Goal: Task Accomplishment & Management: Use online tool/utility

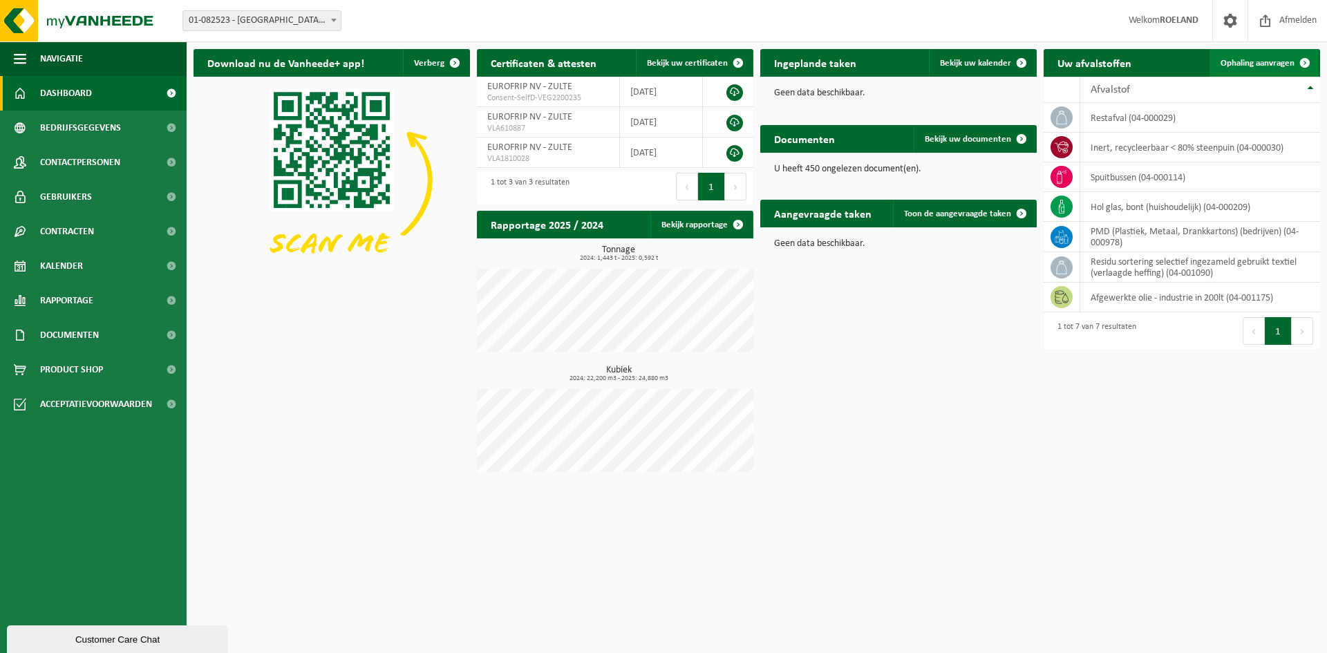
click at [1238, 66] on span "Ophaling aanvragen" at bounding box center [1258, 63] width 74 height 9
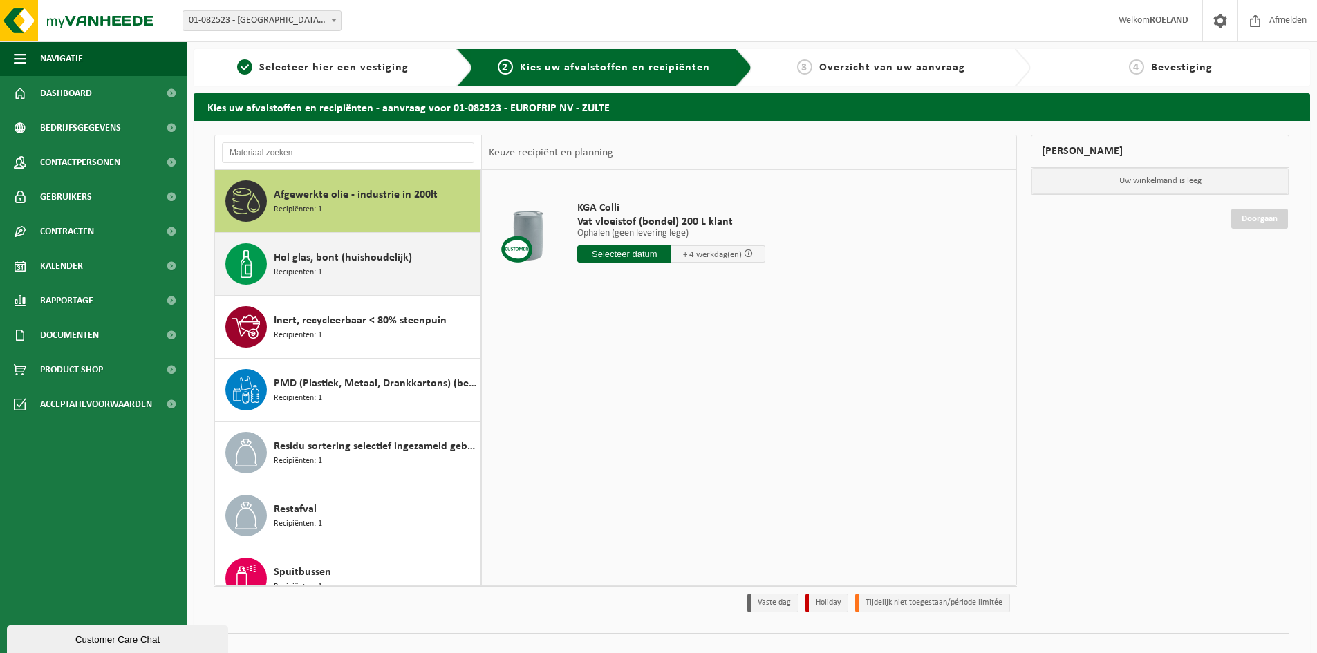
click at [300, 258] on span "Hol glas, bont (huishoudelijk)" at bounding box center [343, 258] width 138 height 17
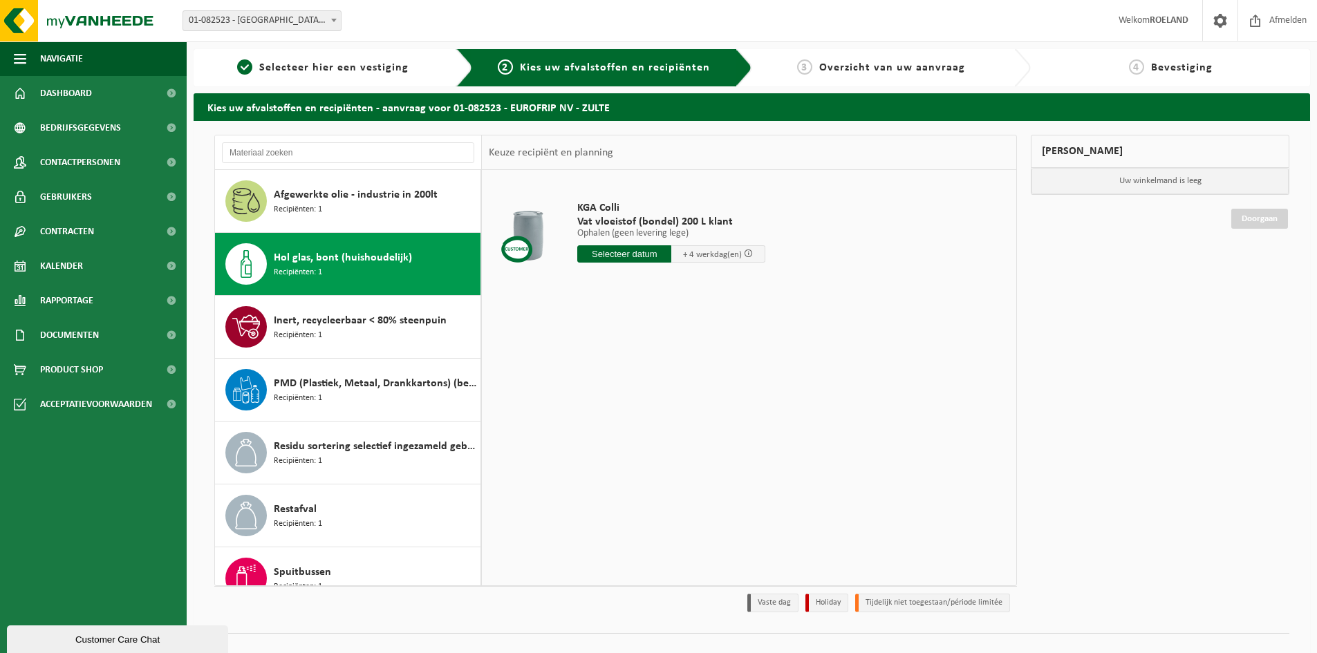
scroll to position [24, 0]
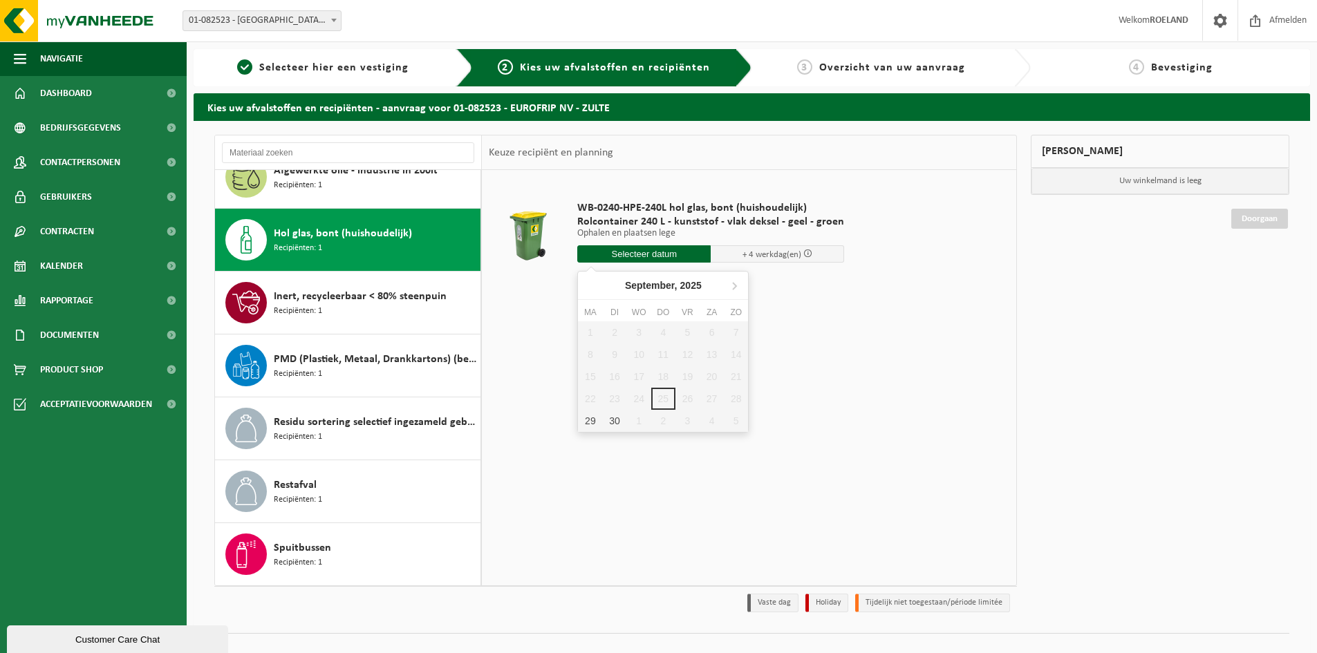
click at [631, 255] on input "text" at bounding box center [643, 253] width 133 height 17
click at [609, 420] on div "30" at bounding box center [614, 421] width 24 height 22
type input "Van 2025-09-30"
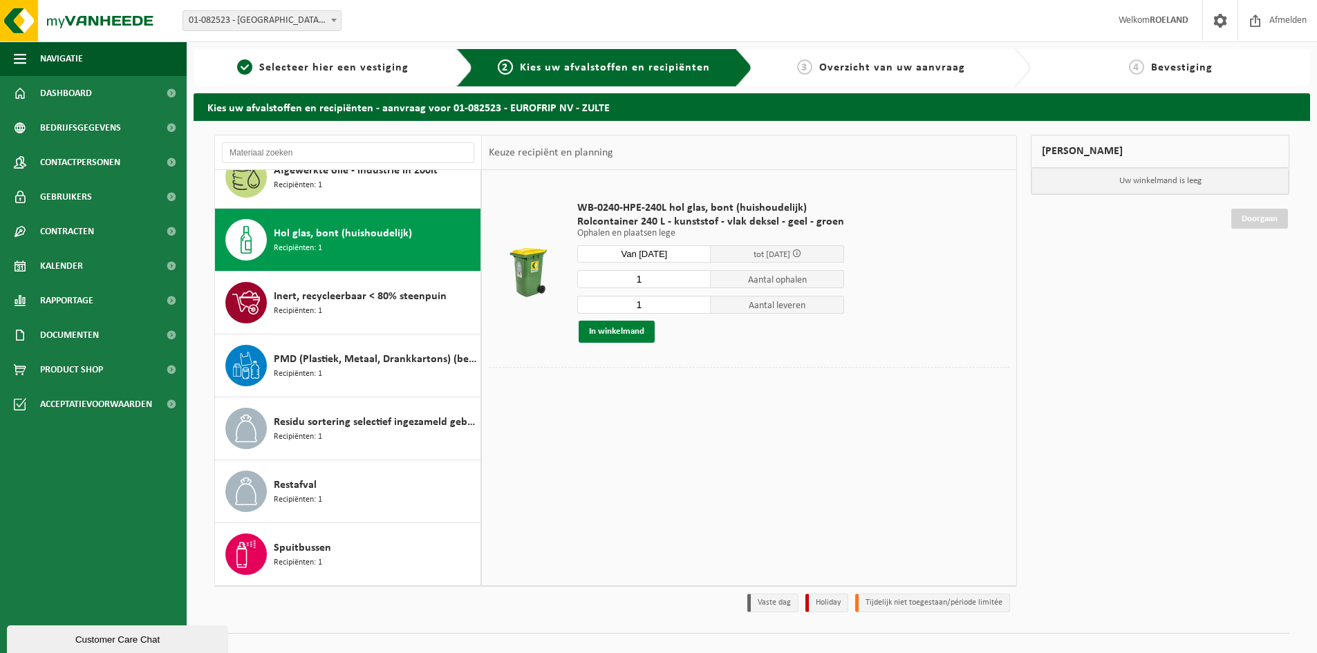
click at [618, 333] on button "In winkelmand" at bounding box center [616, 332] width 76 height 22
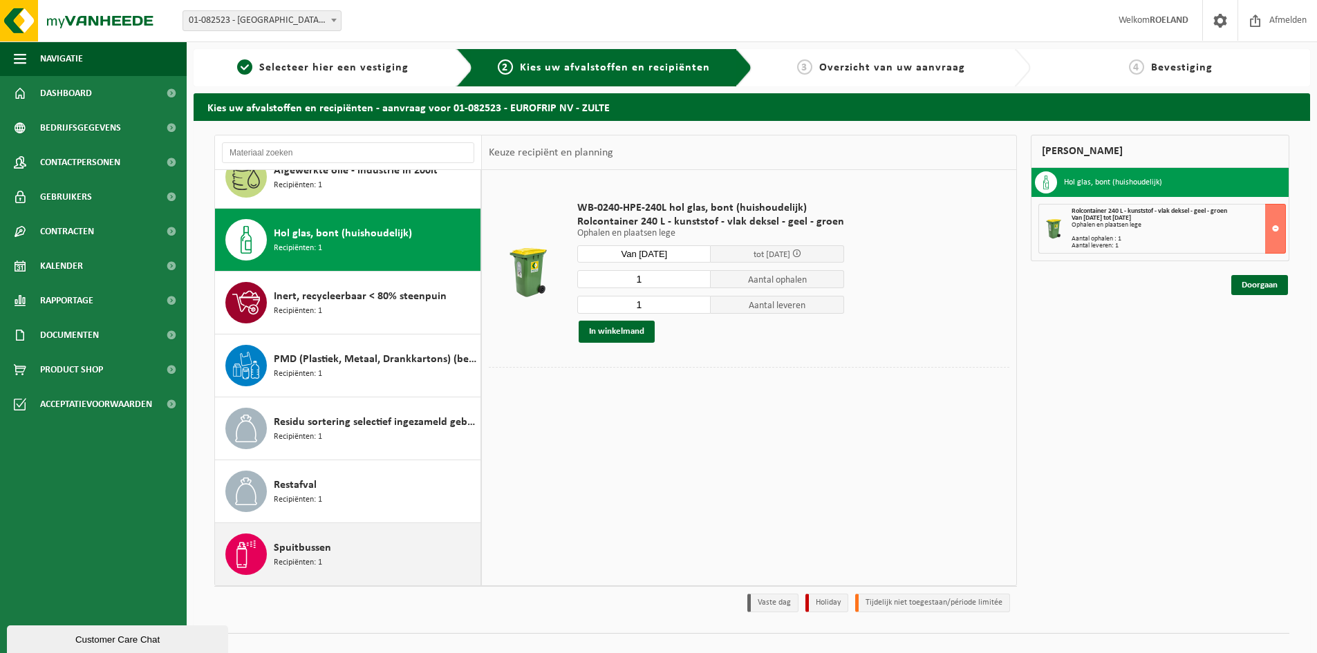
click at [300, 549] on span "Spuitbussen" at bounding box center [302, 548] width 57 height 17
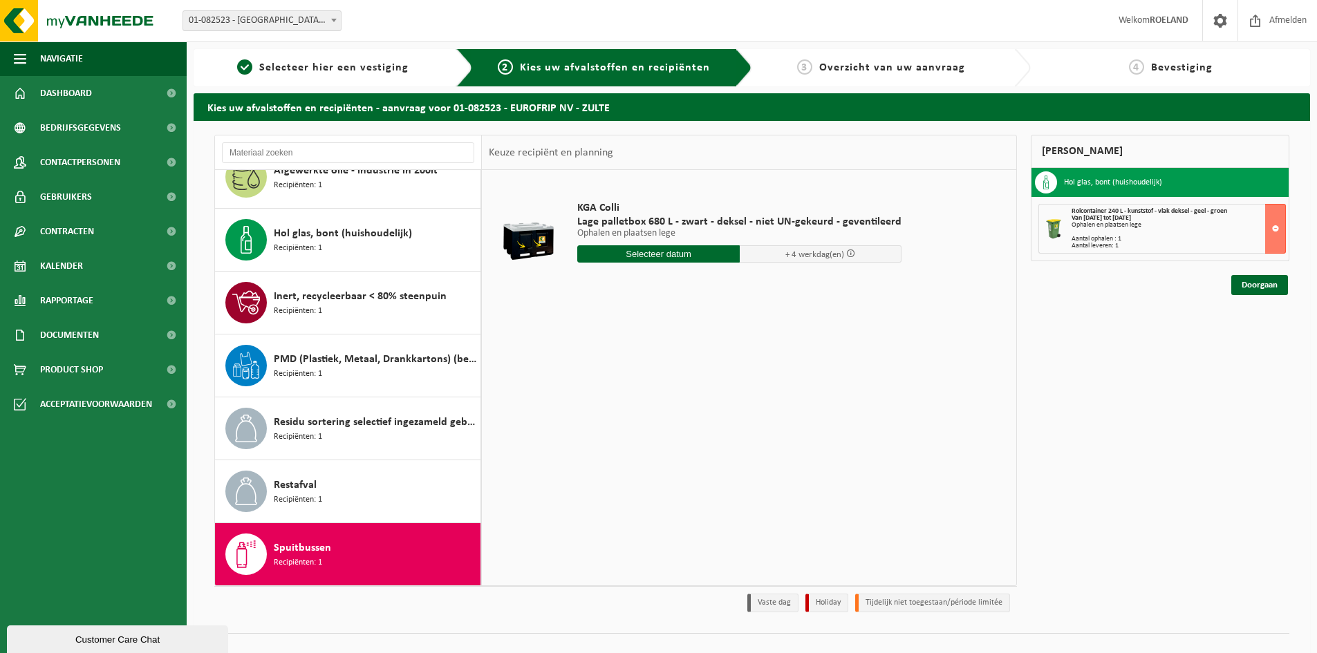
click at [644, 252] on input "text" at bounding box center [658, 253] width 162 height 17
click at [610, 422] on div "30" at bounding box center [614, 421] width 24 height 22
type input "Van 2025-09-30"
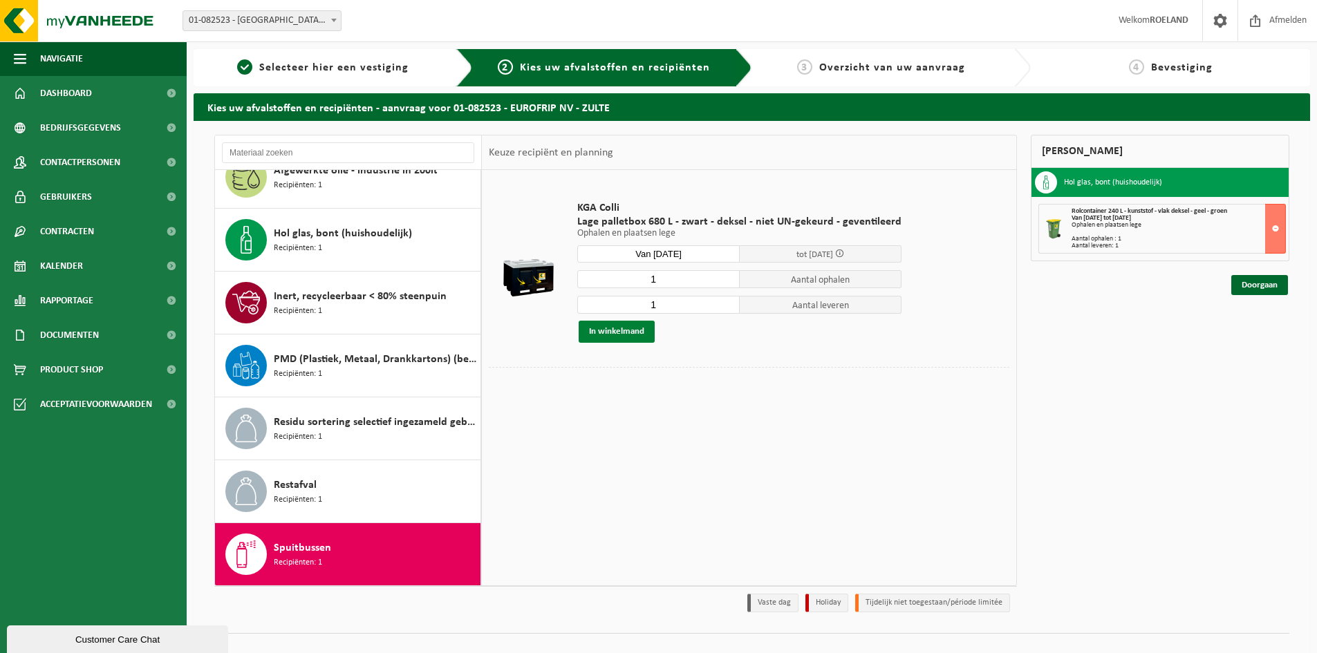
click at [613, 330] on button "In winkelmand" at bounding box center [616, 332] width 76 height 22
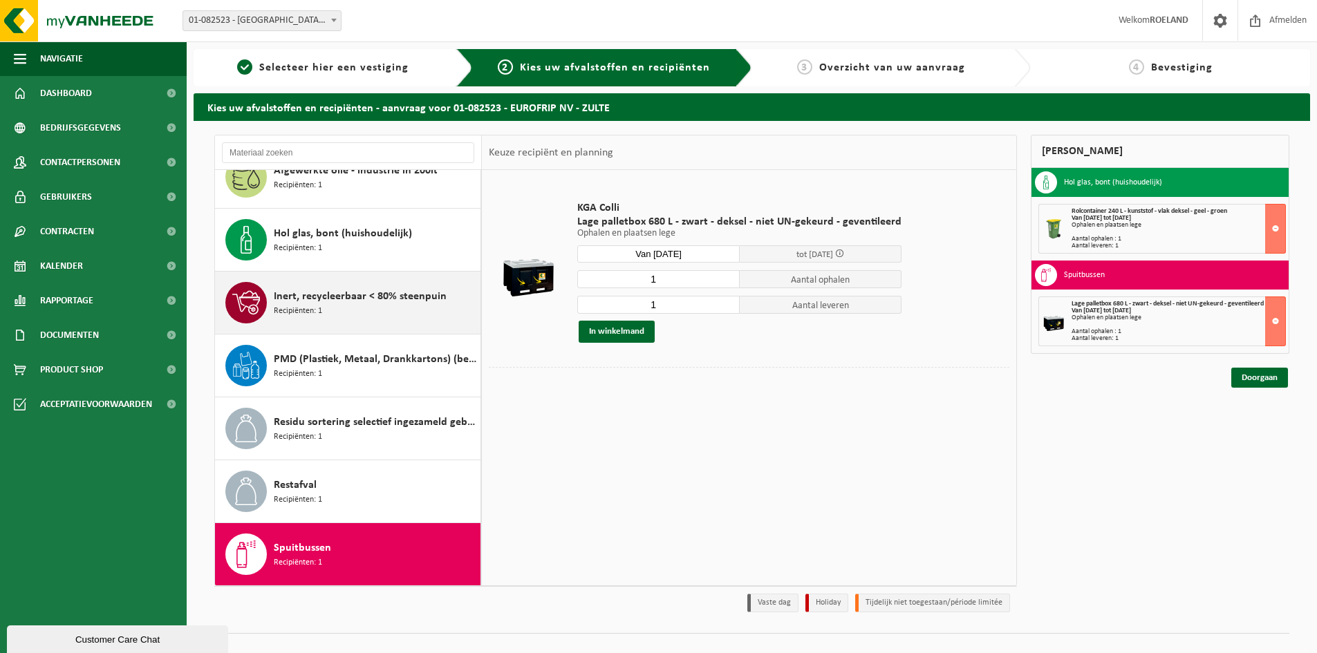
click at [343, 295] on span "Inert, recycleerbaar < 80% steenpuin" at bounding box center [360, 296] width 173 height 17
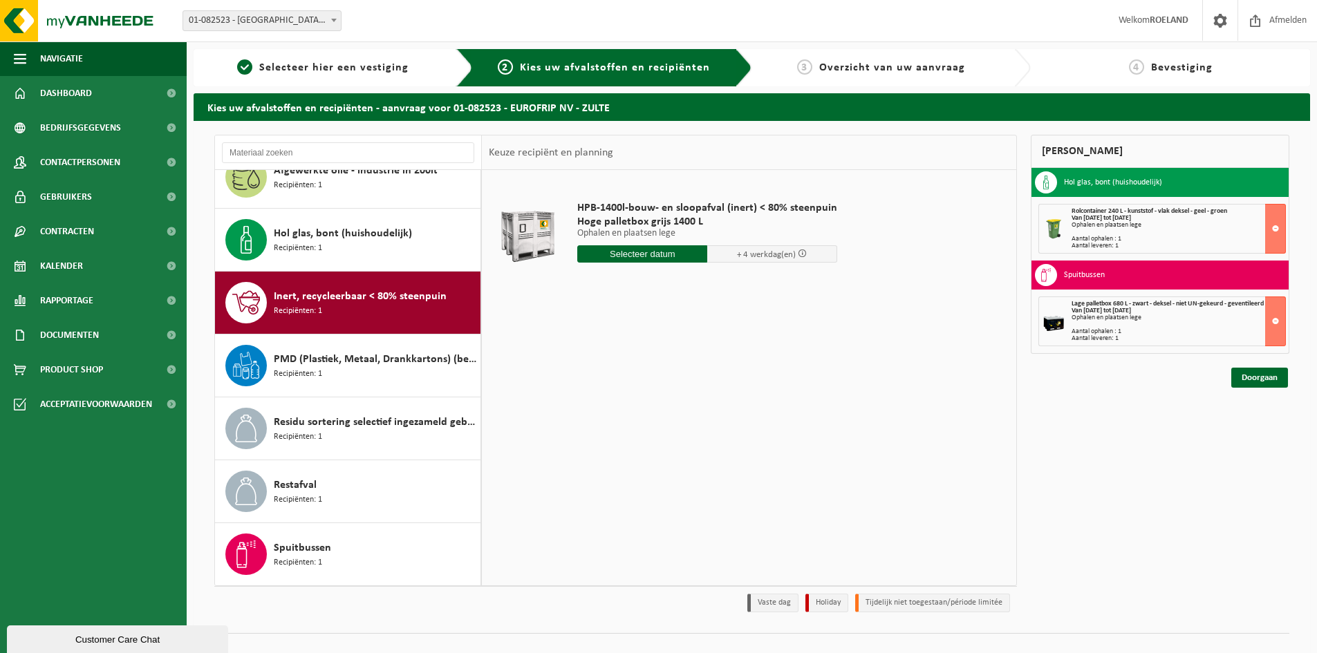
click at [641, 256] on input "text" at bounding box center [642, 253] width 130 height 17
click at [615, 420] on div "30" at bounding box center [614, 421] width 24 height 22
type input "Van 2025-09-30"
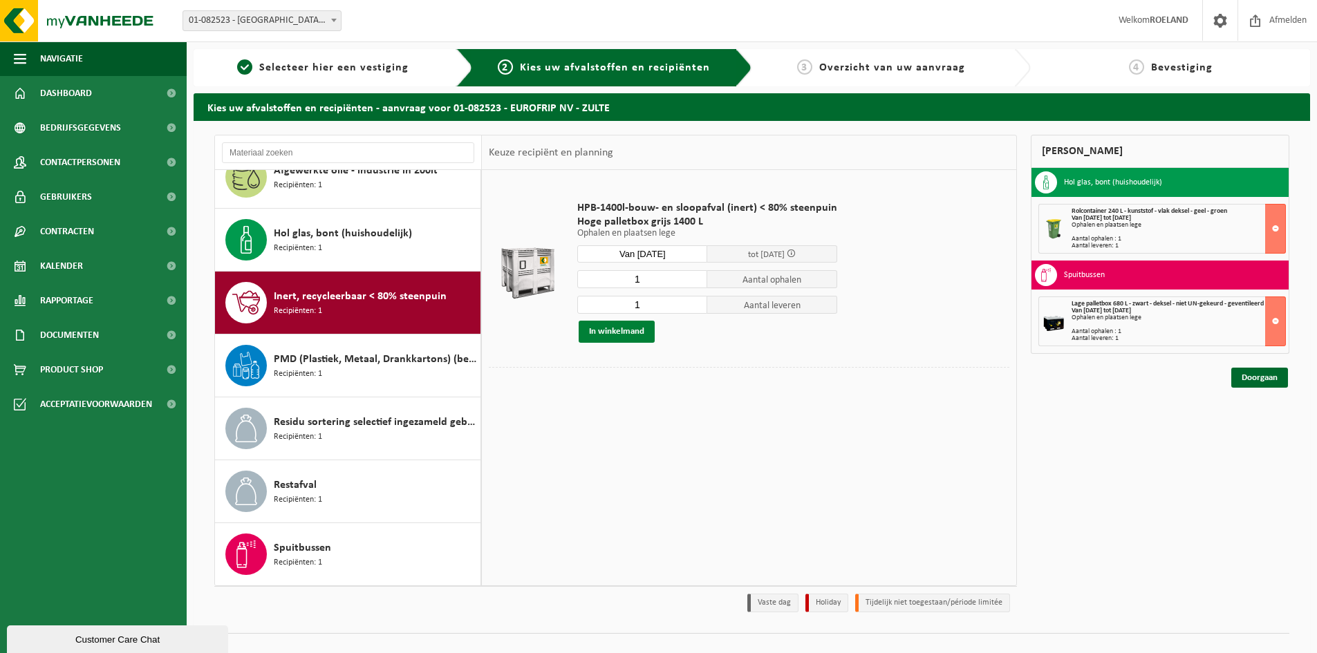
click at [612, 331] on button "In winkelmand" at bounding box center [616, 332] width 76 height 22
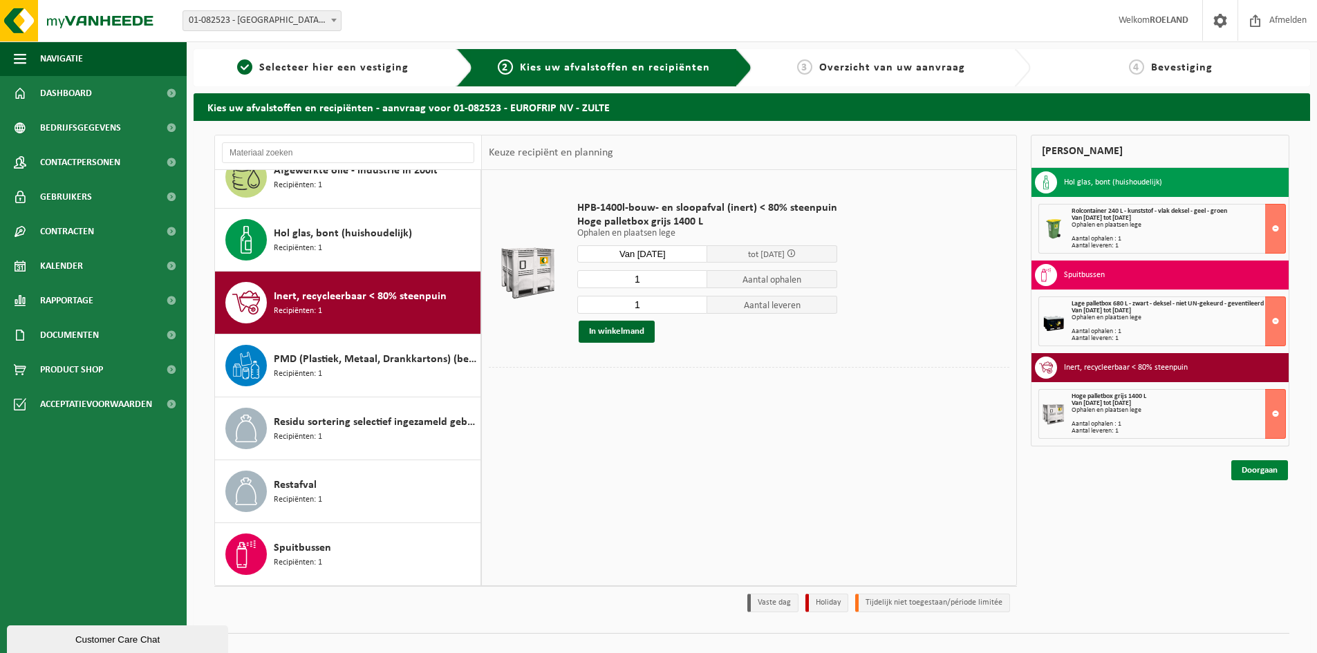
click at [1261, 469] on link "Doorgaan" at bounding box center [1259, 470] width 57 height 20
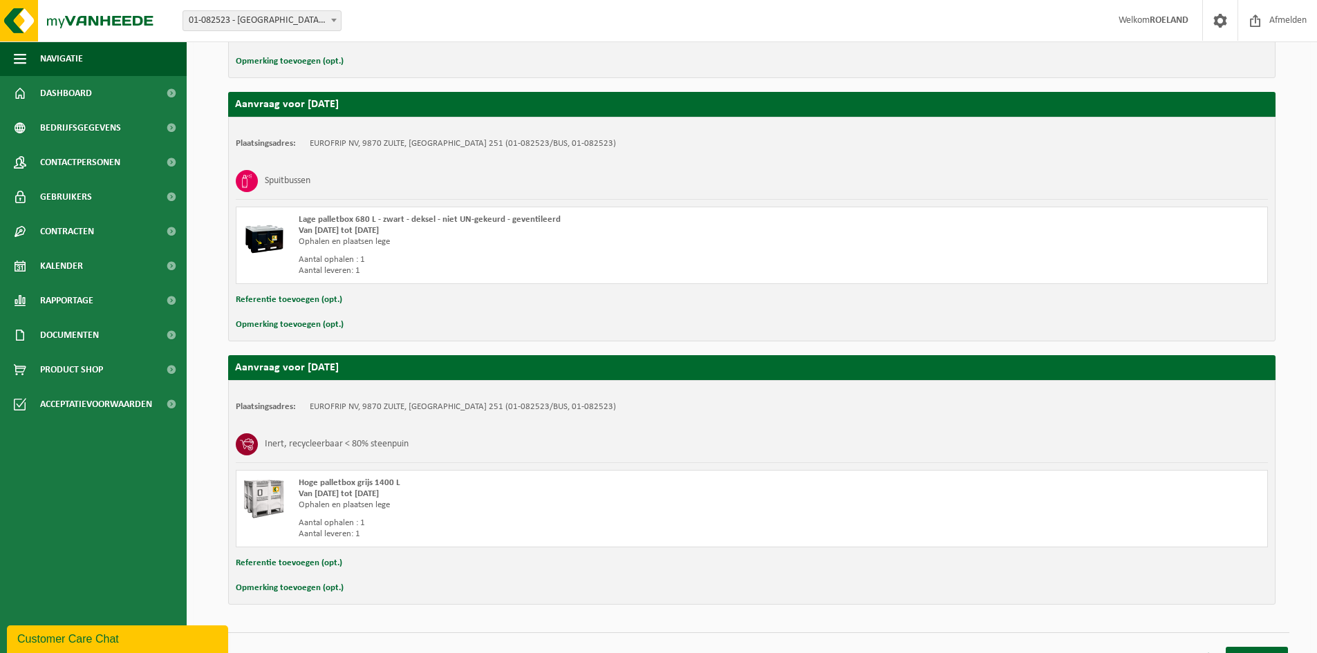
scroll to position [478, 0]
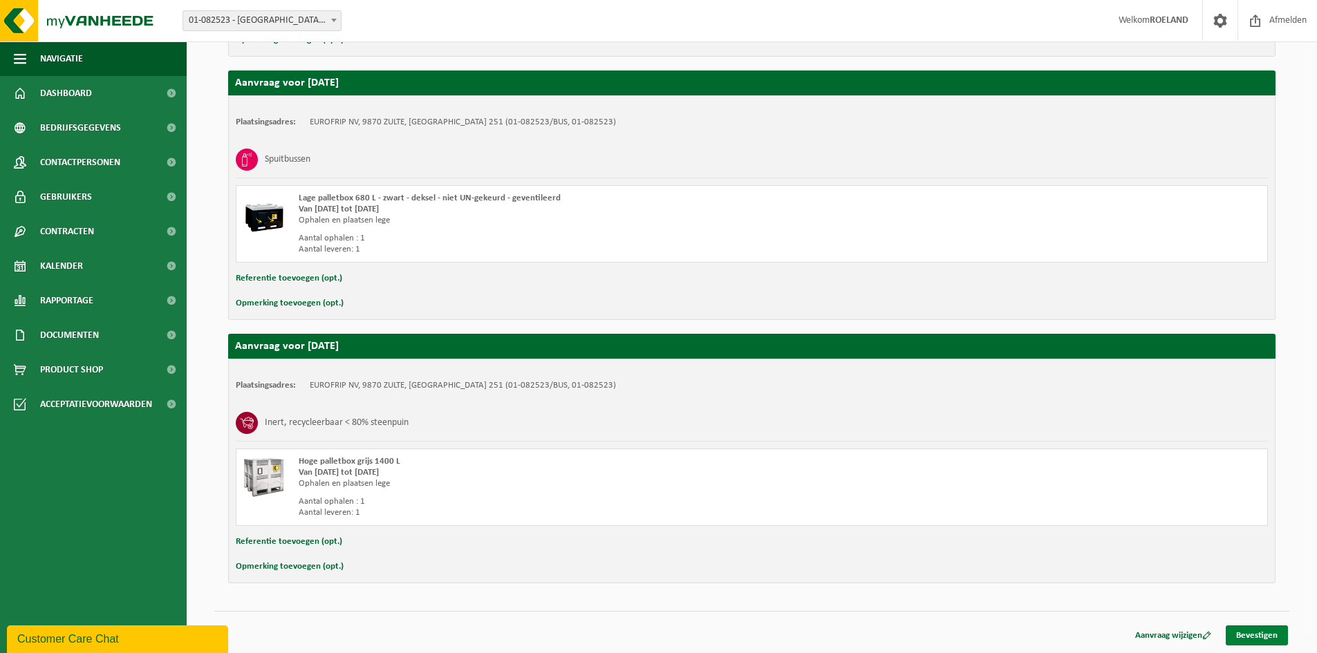
click at [1252, 636] on link "Bevestigen" at bounding box center [1256, 635] width 62 height 20
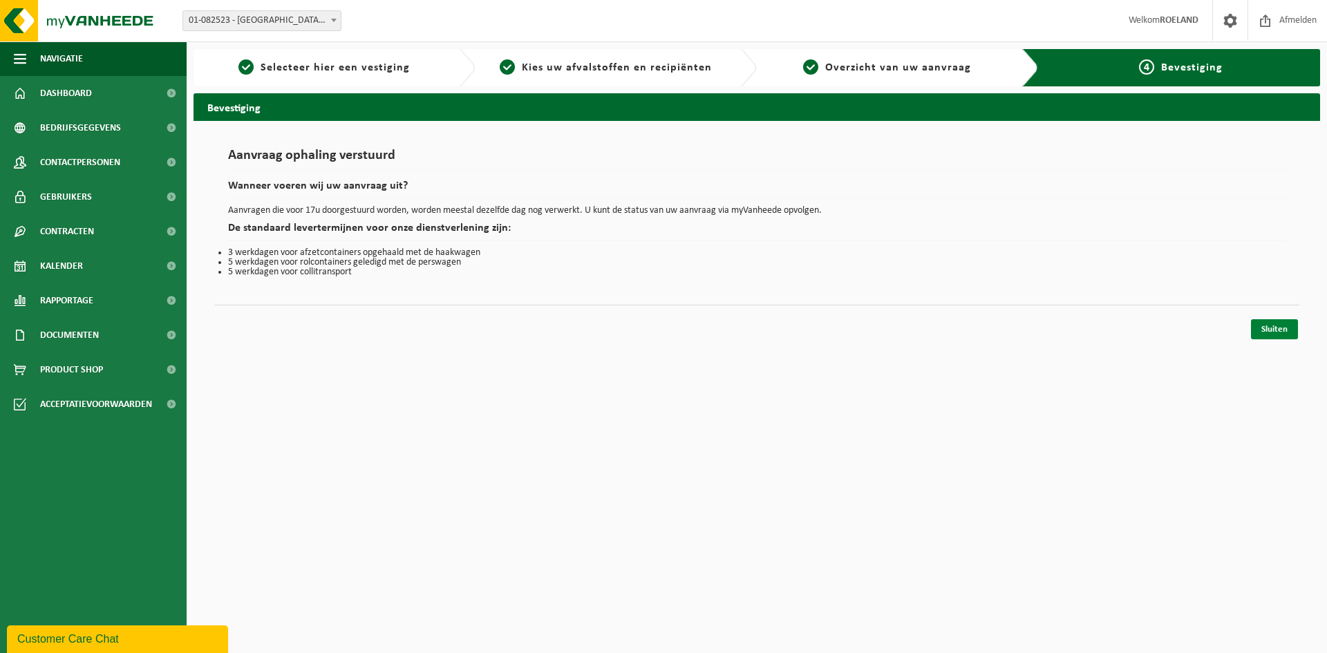
click at [1274, 331] on link "Sluiten" at bounding box center [1274, 329] width 47 height 20
